Goal: Task Accomplishment & Management: Manage account settings

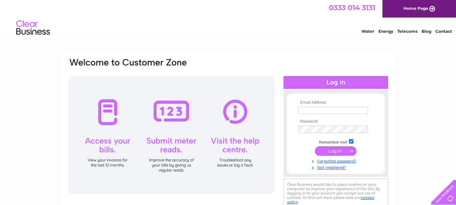
type input "[EMAIL_ADDRESS][DOMAIN_NAME]"
click at [328, 151] on input "submit" at bounding box center [336, 150] width 42 height 9
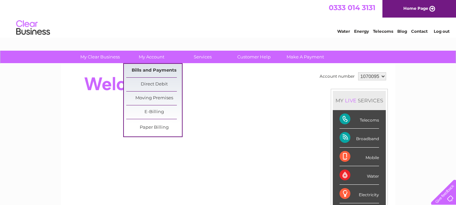
click at [154, 71] on link "Bills and Payments" at bounding box center [154, 71] width 56 height 14
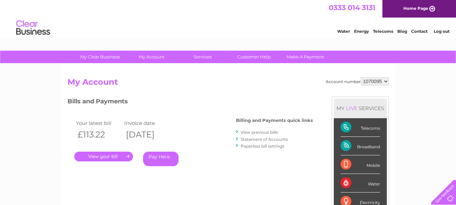
click at [110, 157] on link "." at bounding box center [103, 157] width 59 height 10
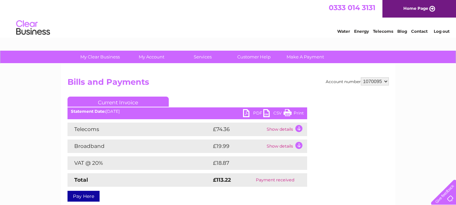
click at [251, 114] on link "PDF" at bounding box center [253, 114] width 20 height 10
